Goal: Task Accomplishment & Management: Complete application form

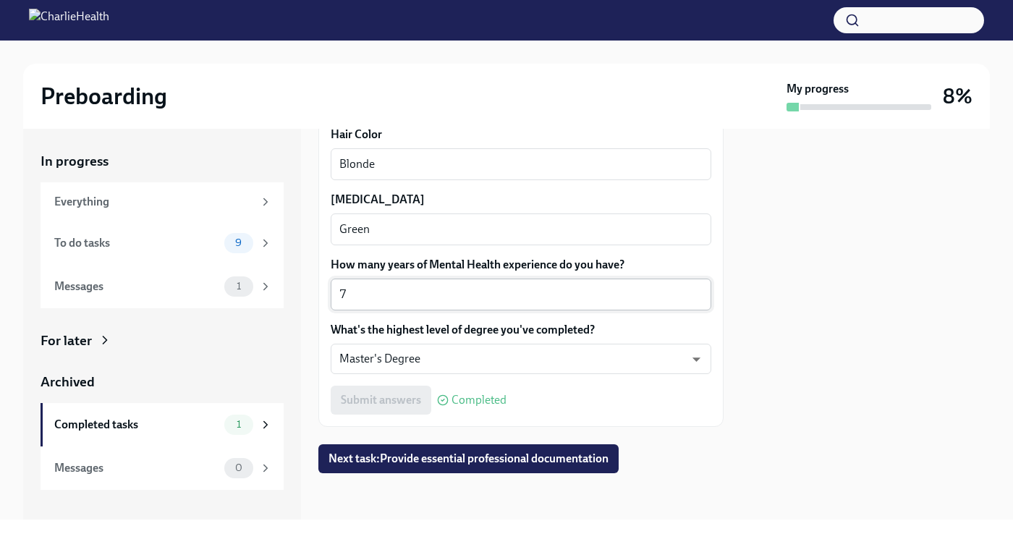
scroll to position [1435, 0]
click at [530, 460] on span "Next task : Provide essential professional documentation" at bounding box center [469, 459] width 280 height 14
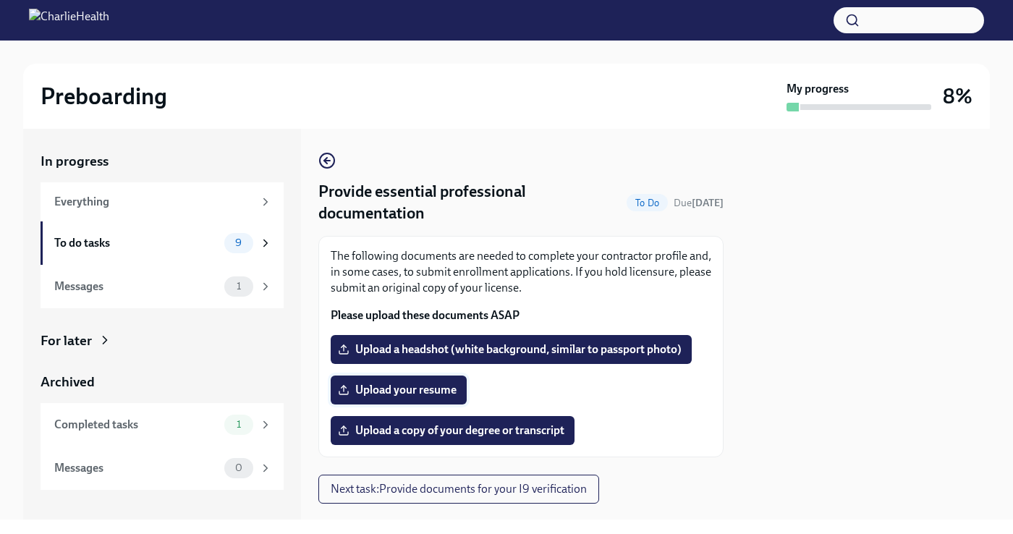
click at [439, 390] on span "Upload your resume" at bounding box center [399, 390] width 116 height 14
click at [0, 0] on input "Upload your resume" at bounding box center [0, 0] width 0 height 0
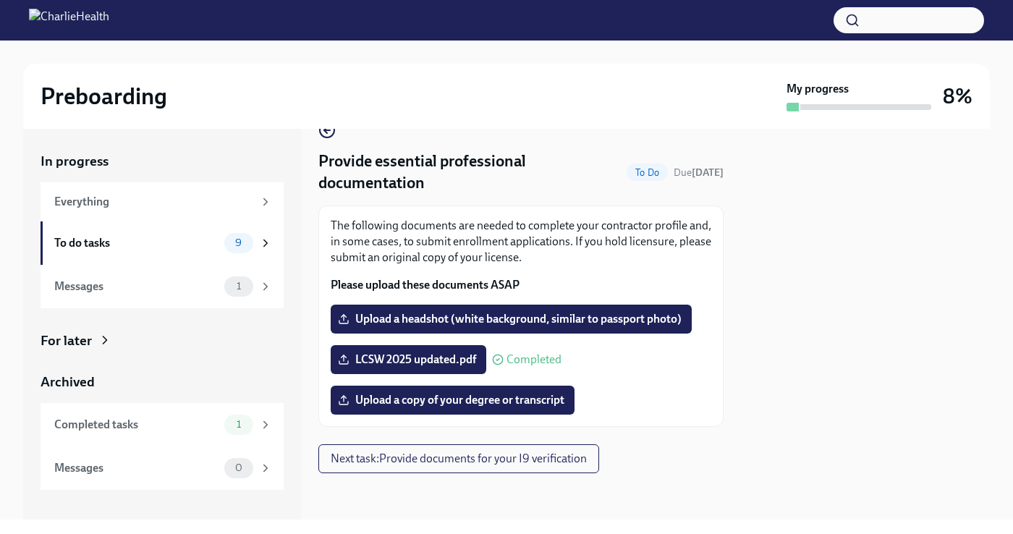
scroll to position [30, 0]
click at [454, 405] on span "Upload a copy of your degree or transcript" at bounding box center [453, 400] width 224 height 14
click at [0, 0] on input "Upload a copy of your degree or transcript" at bounding box center [0, 0] width 0 height 0
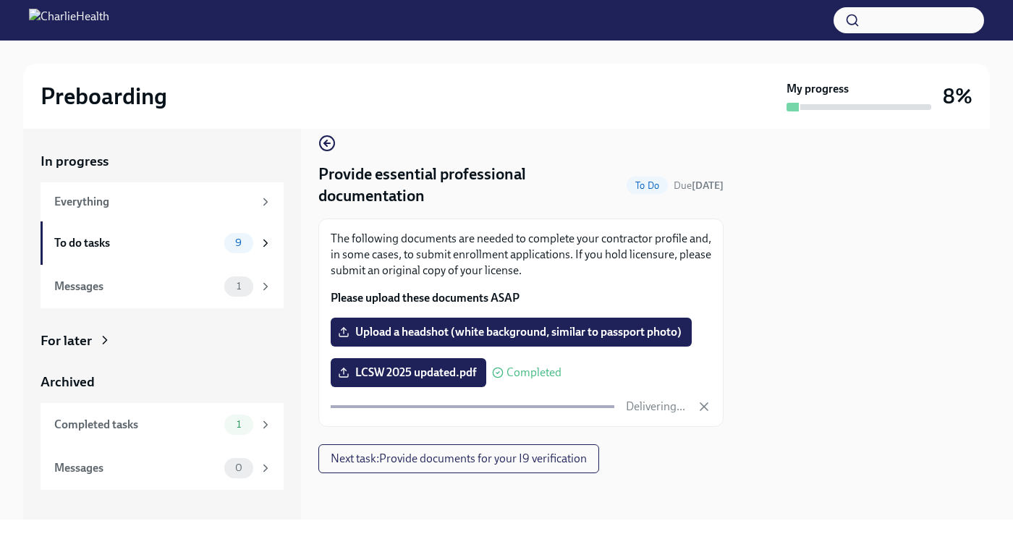
scroll to position [0, 0]
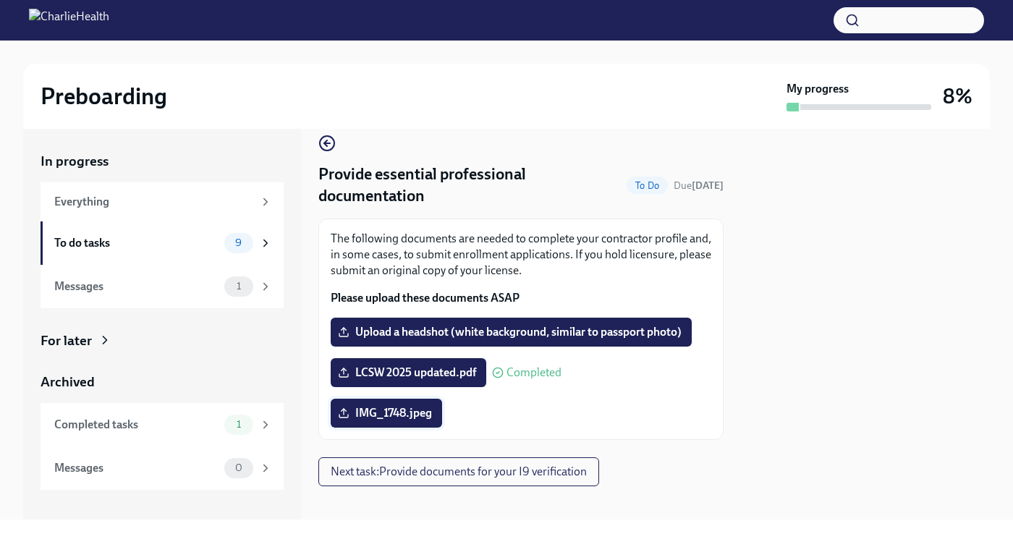
click at [385, 417] on span "IMG_1748.jpeg" at bounding box center [386, 413] width 91 height 14
click at [0, 0] on input "IMG_1748.jpeg" at bounding box center [0, 0] width 0 height 0
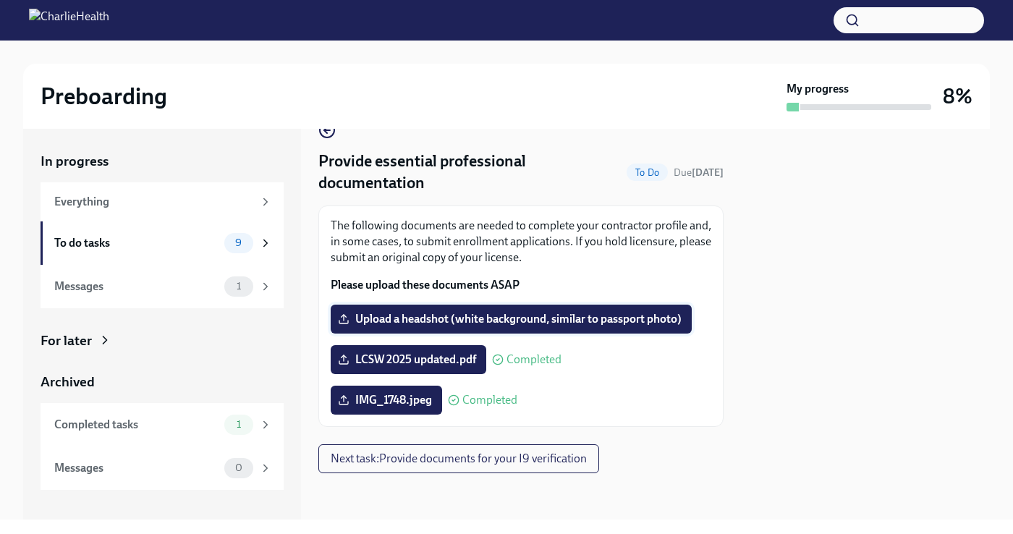
click at [430, 326] on span "Upload a headshot (white background, similar to passport photo)" at bounding box center [511, 319] width 341 height 14
click at [0, 0] on input "Upload a headshot (white background, similar to passport photo)" at bounding box center [0, 0] width 0 height 0
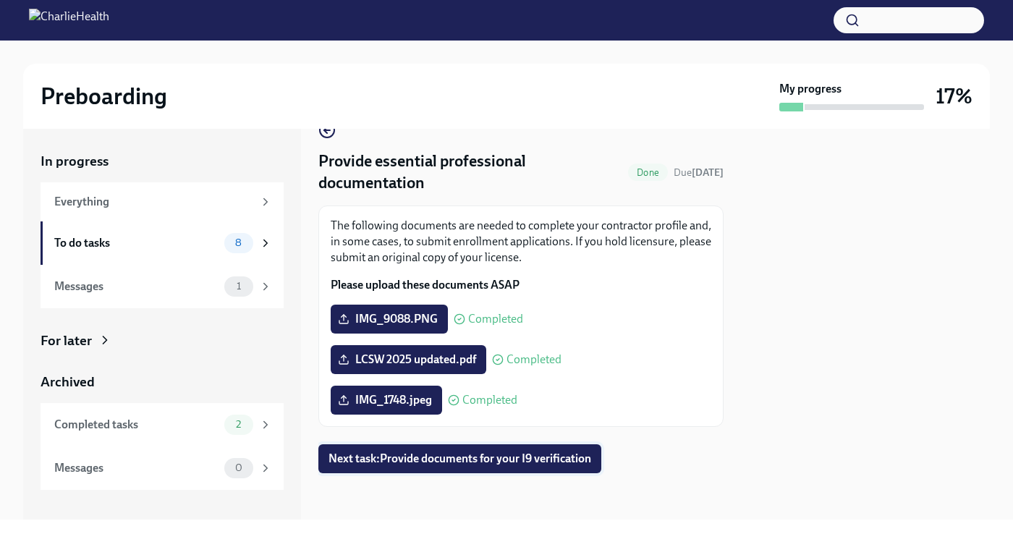
click at [533, 462] on span "Next task : Provide documents for your I9 verification" at bounding box center [460, 459] width 263 height 14
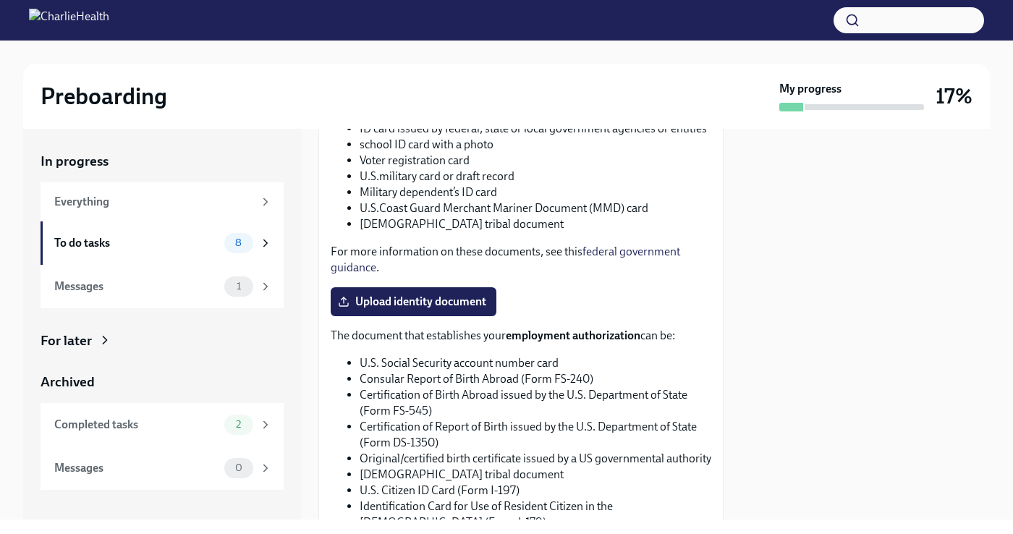
scroll to position [694, 0]
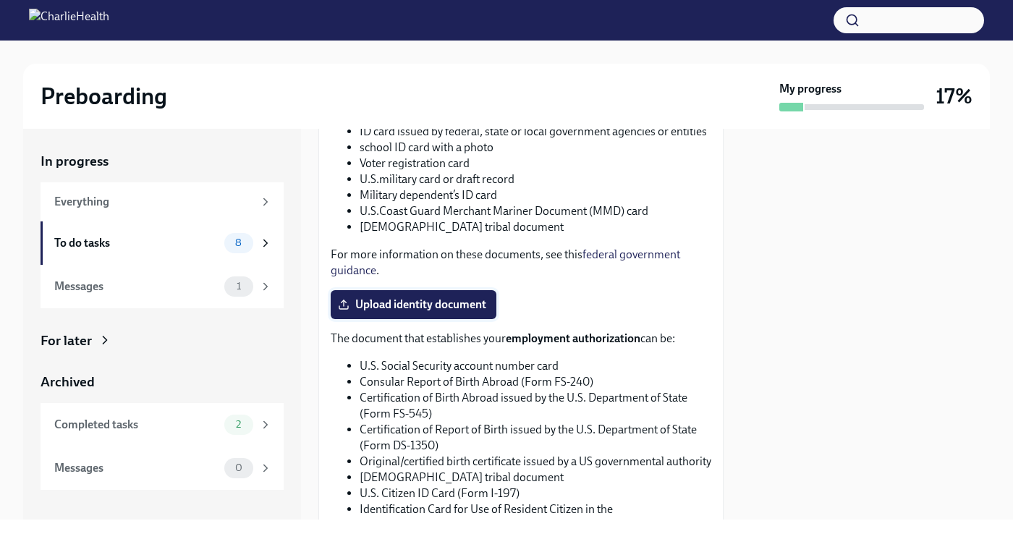
click at [410, 295] on label "Upload identity document" at bounding box center [414, 304] width 166 height 29
click at [0, 0] on input "Upload identity document" at bounding box center [0, 0] width 0 height 0
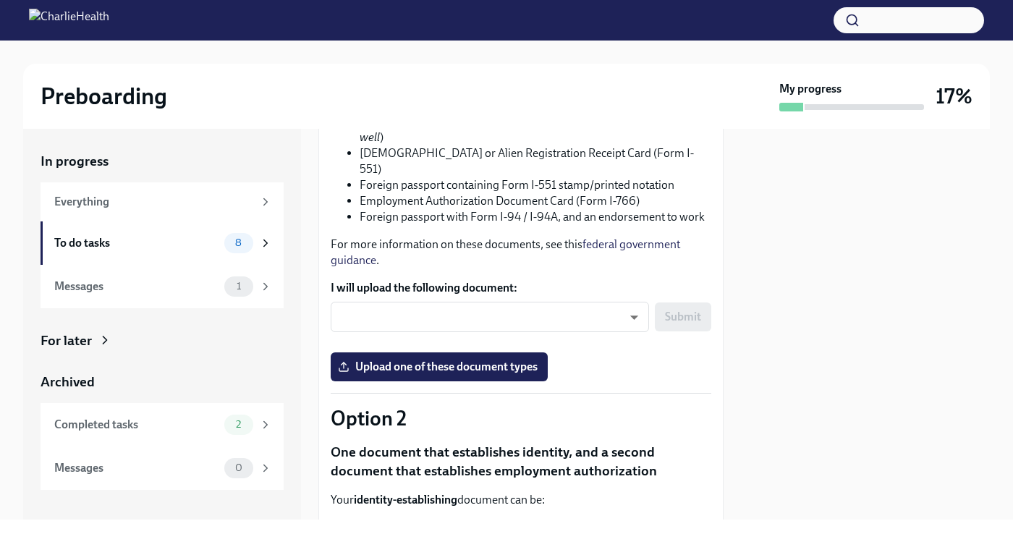
scroll to position [253, 0]
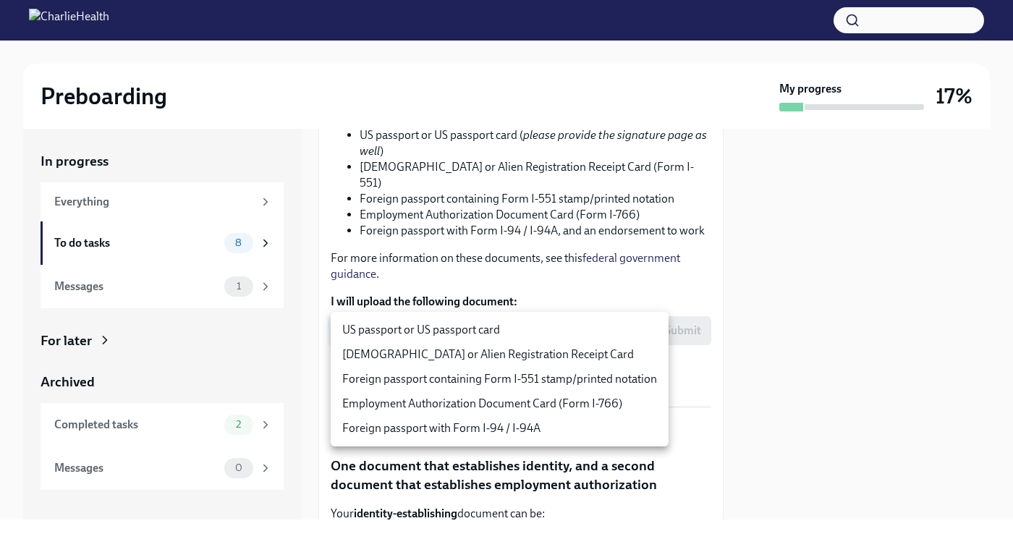
click at [633, 329] on body "Preboarding My progress 17% In progress Everything To do tasks 8 Messages 1 For…" at bounding box center [506, 267] width 1013 height 534
click at [582, 331] on li "US passport or US passport card" at bounding box center [500, 330] width 338 height 25
type input "KnYOjnC8x"
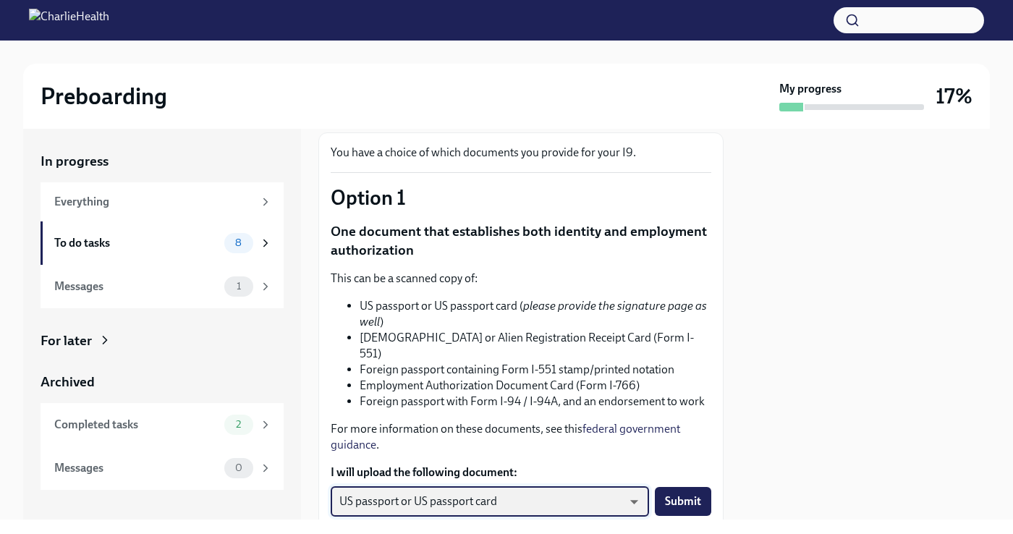
scroll to position [200, 0]
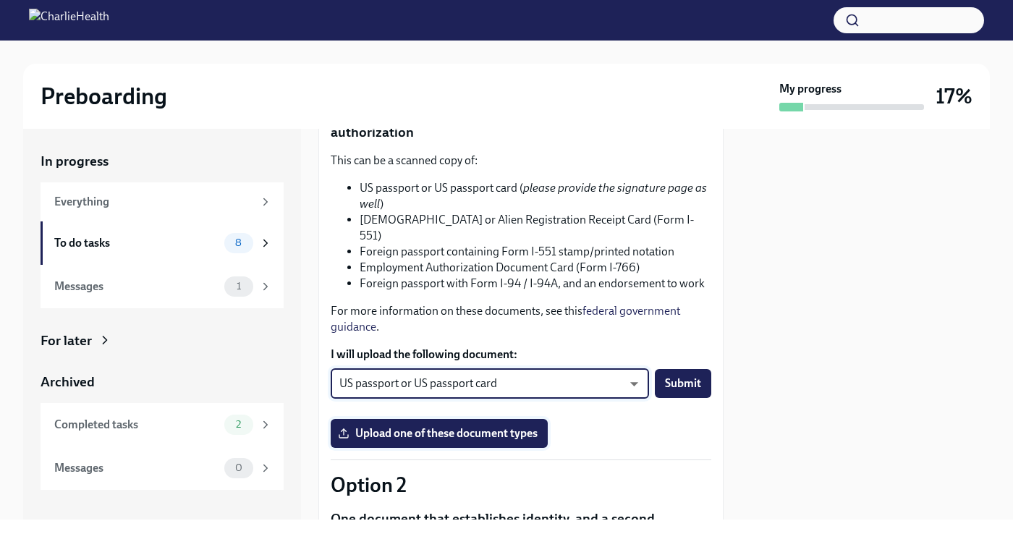
click at [481, 438] on span "Upload one of these document types" at bounding box center [439, 433] width 197 height 14
click at [0, 0] on input "Upload one of these document types" at bounding box center [0, 0] width 0 height 0
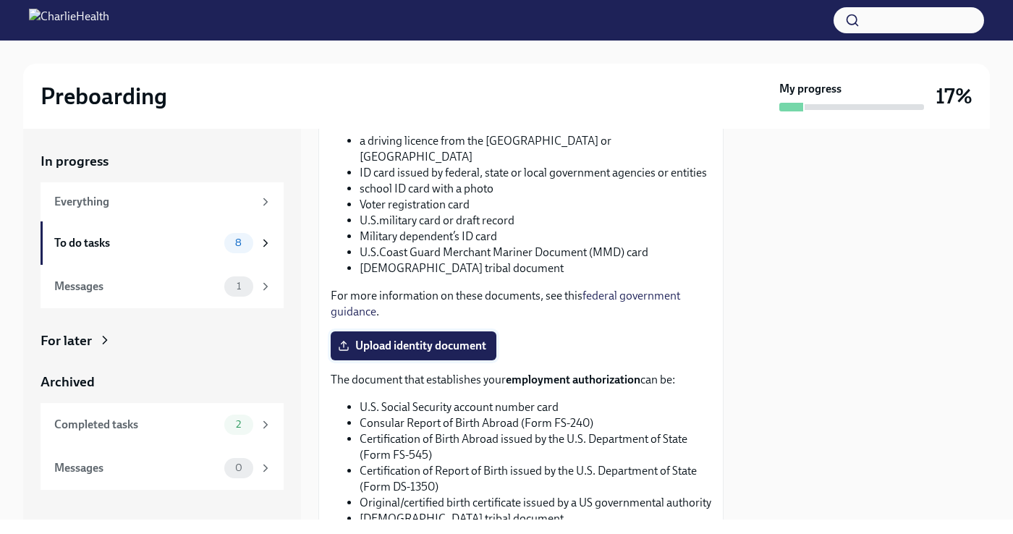
scroll to position [590, 0]
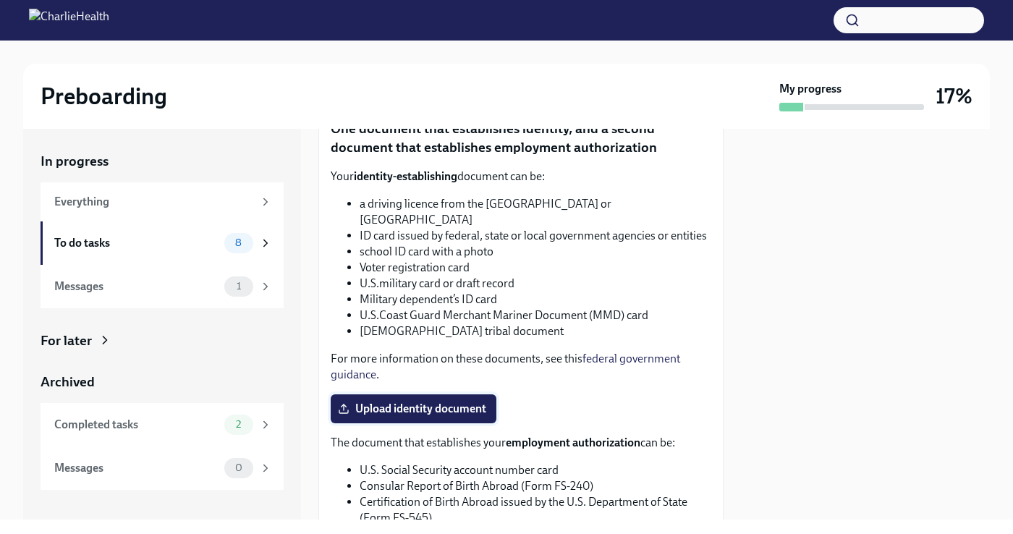
click at [453, 394] on label "Upload identity document" at bounding box center [414, 408] width 166 height 29
click at [0, 0] on input "Upload identity document" at bounding box center [0, 0] width 0 height 0
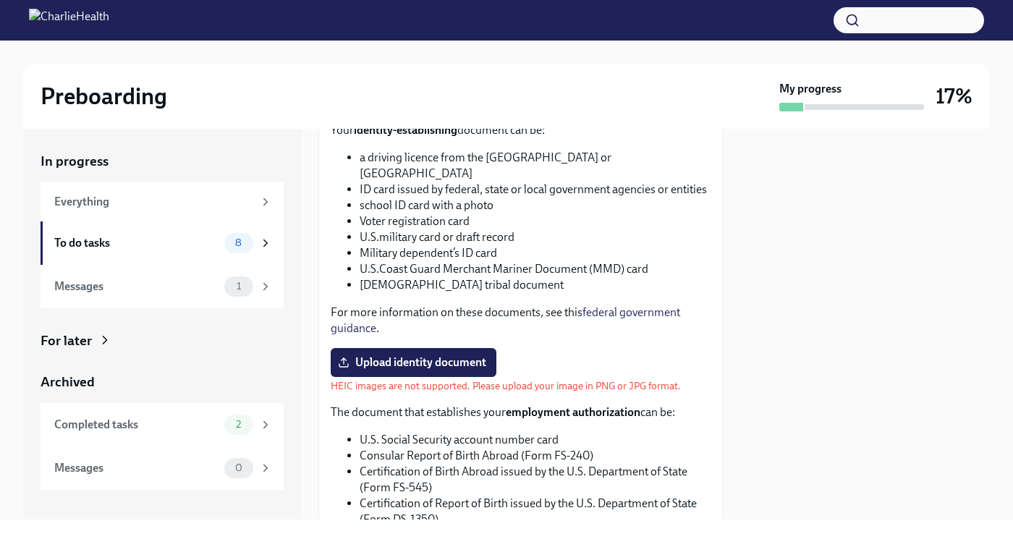
scroll to position [640, 0]
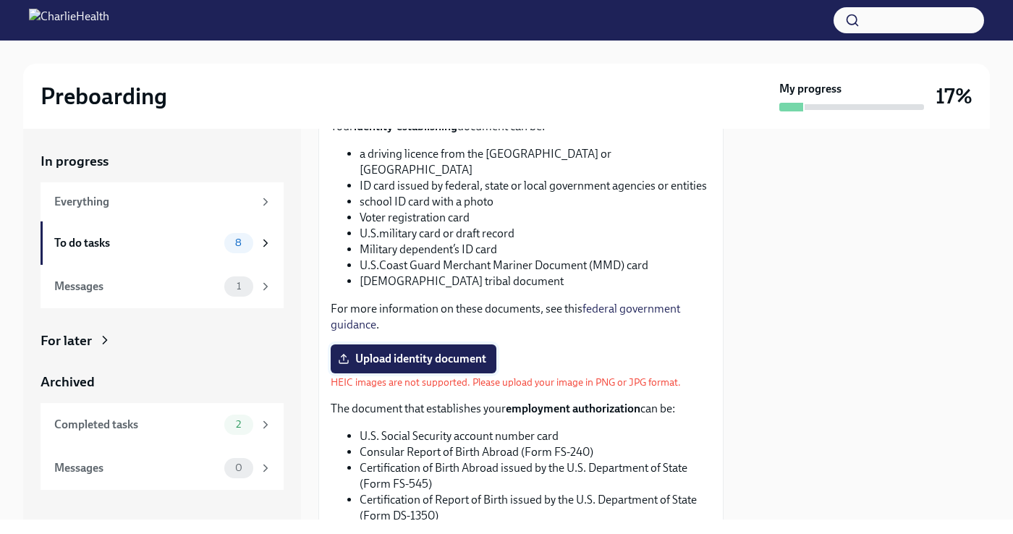
click at [428, 352] on span "Upload identity document" at bounding box center [413, 359] width 145 height 14
click at [0, 0] on input "Upload identity document" at bounding box center [0, 0] width 0 height 0
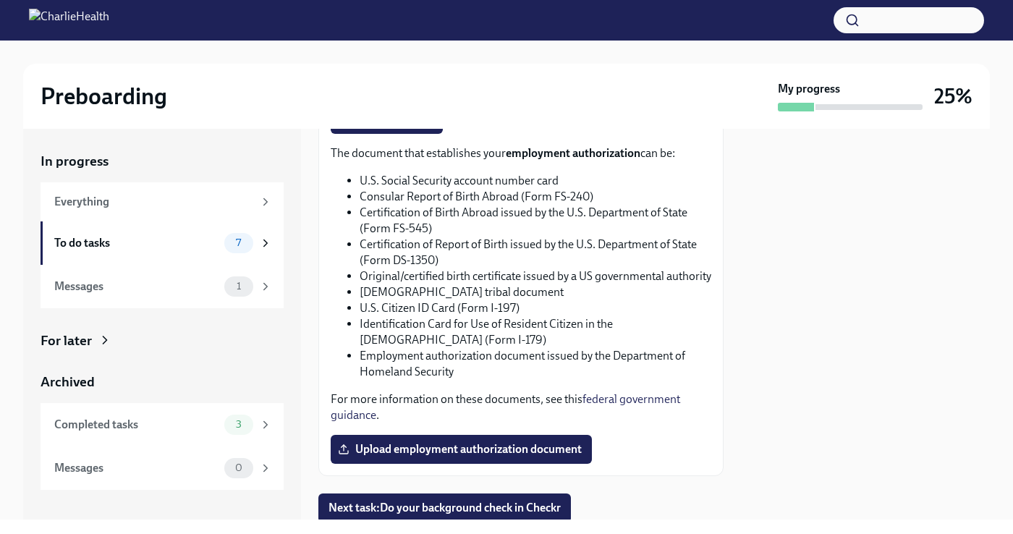
scroll to position [882, 0]
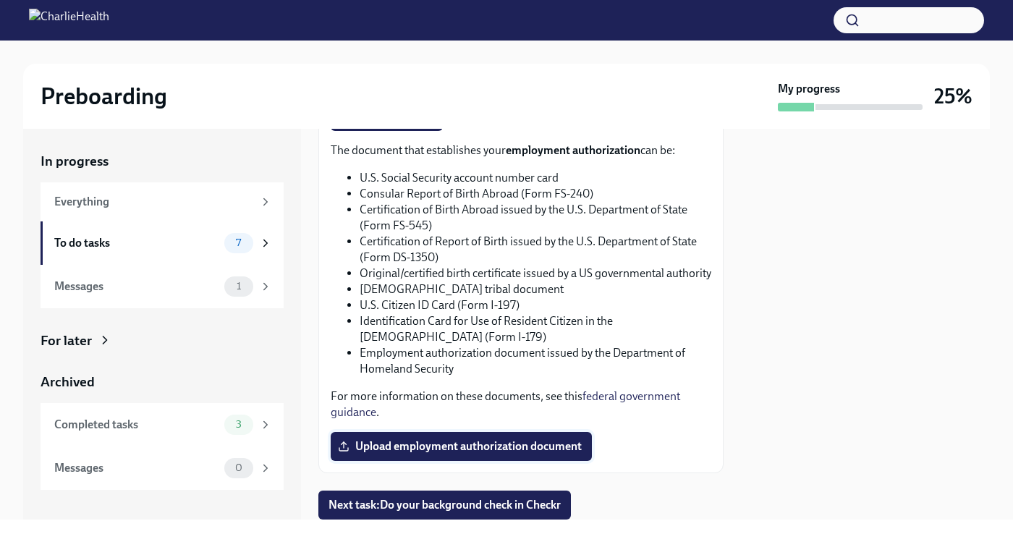
click at [461, 439] on span "Upload employment authorization document" at bounding box center [461, 446] width 241 height 14
click at [0, 0] on input "Upload employment authorization document" at bounding box center [0, 0] width 0 height 0
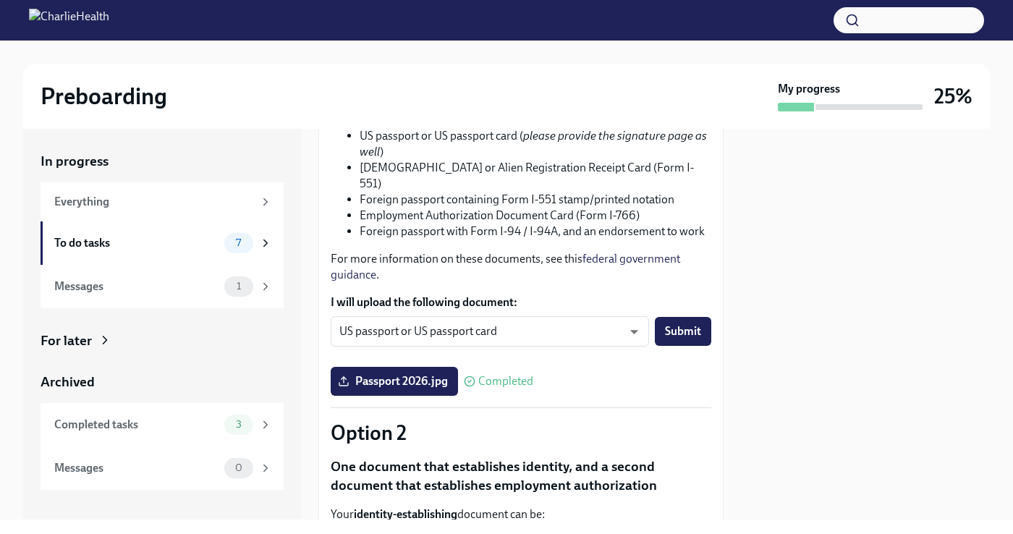
scroll to position [247, 0]
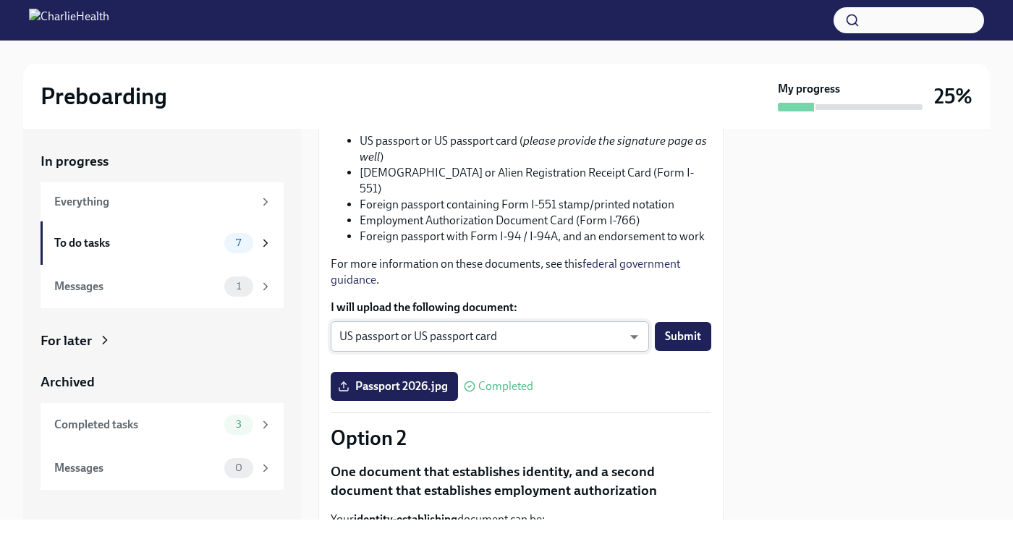
click at [632, 334] on body "Preboarding My progress 25% In progress Everything To do tasks 7 Messages 1 For…" at bounding box center [506, 267] width 1013 height 534
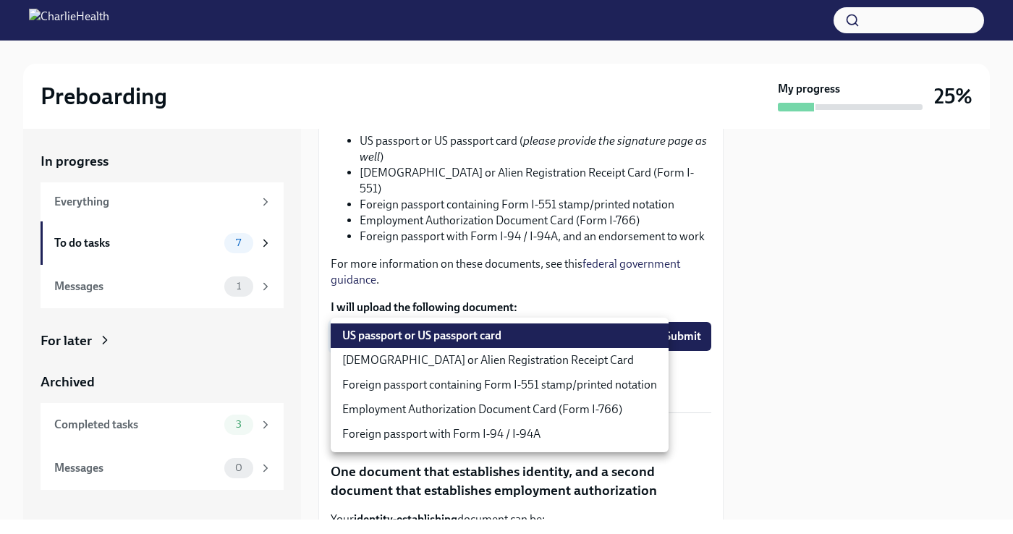
click at [632, 334] on li "US passport or US passport card" at bounding box center [500, 335] width 338 height 25
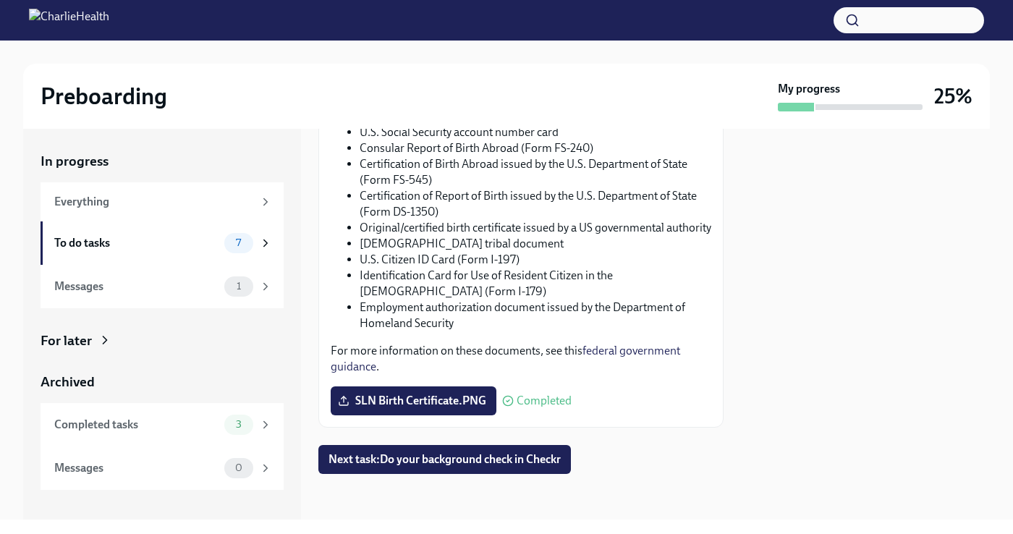
scroll to position [926, 0]
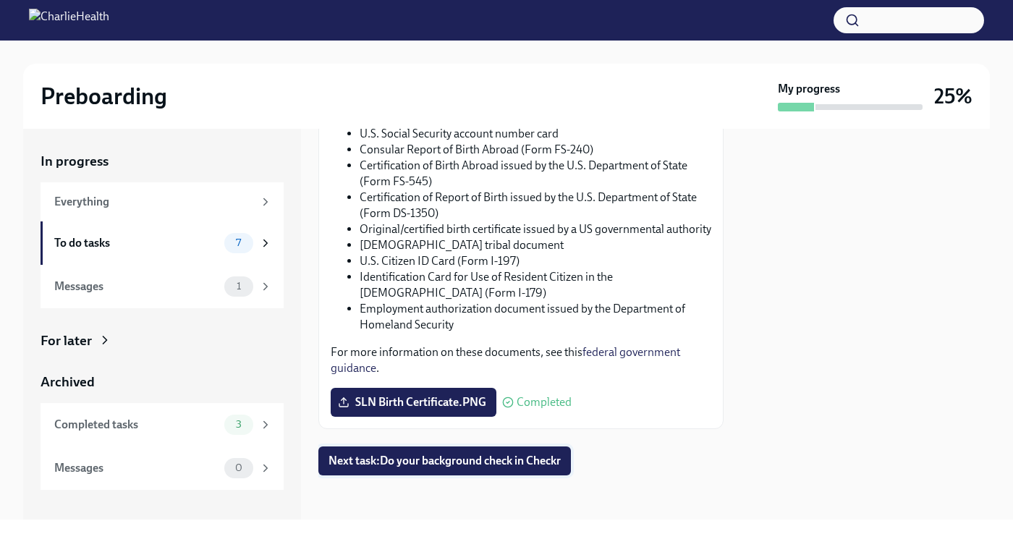
click at [425, 469] on button "Next task : Do your background check in Checkr" at bounding box center [444, 461] width 253 height 29
